Goal: Navigation & Orientation: Find specific page/section

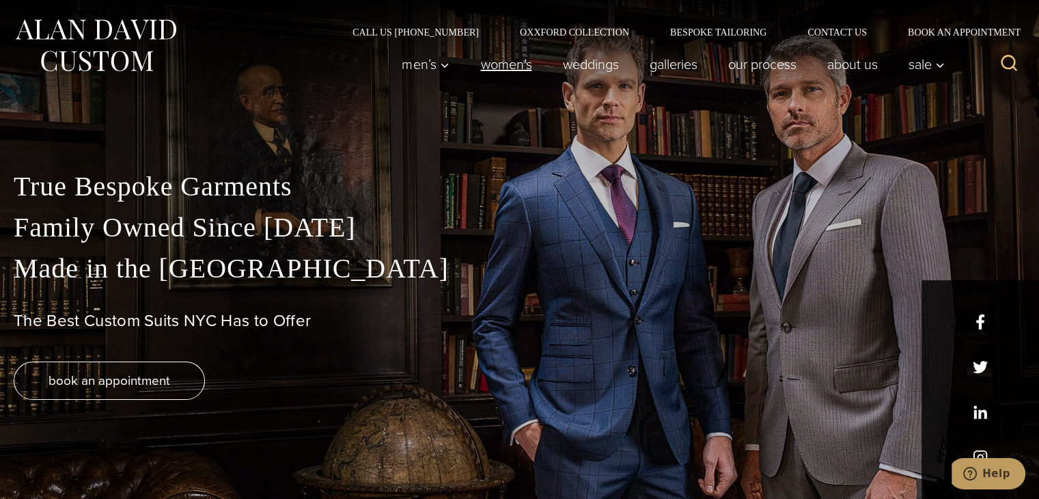
click at [504, 71] on link "Women’s" at bounding box center [506, 64] width 82 height 27
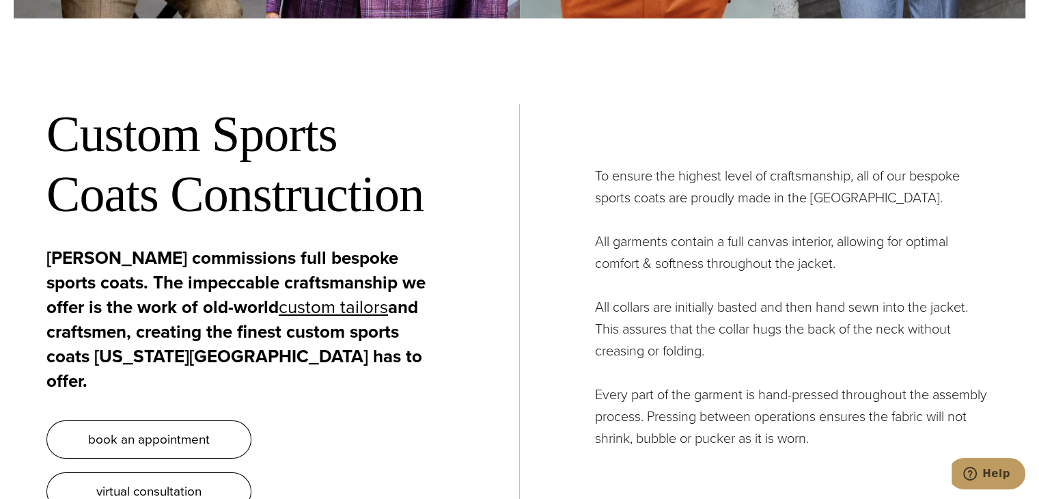
scroll to position [4579, 0]
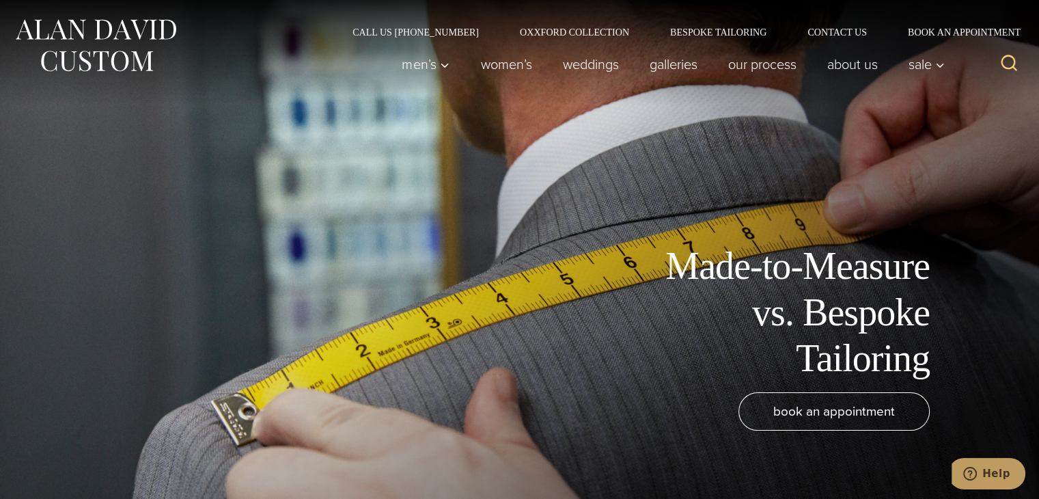
click at [156, 20] on img at bounding box center [96, 45] width 164 height 61
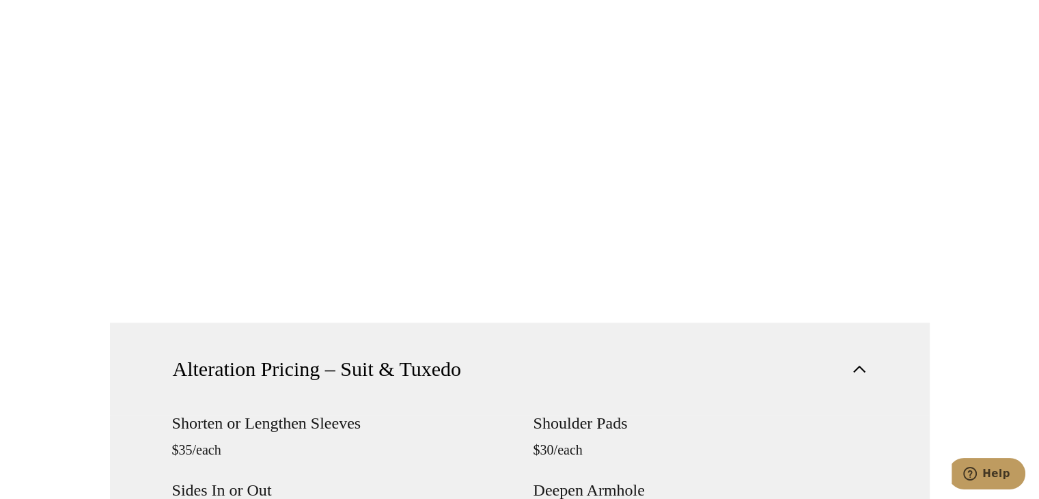
scroll to position [1162, 0]
